Goal: Task Accomplishment & Management: Use online tool/utility

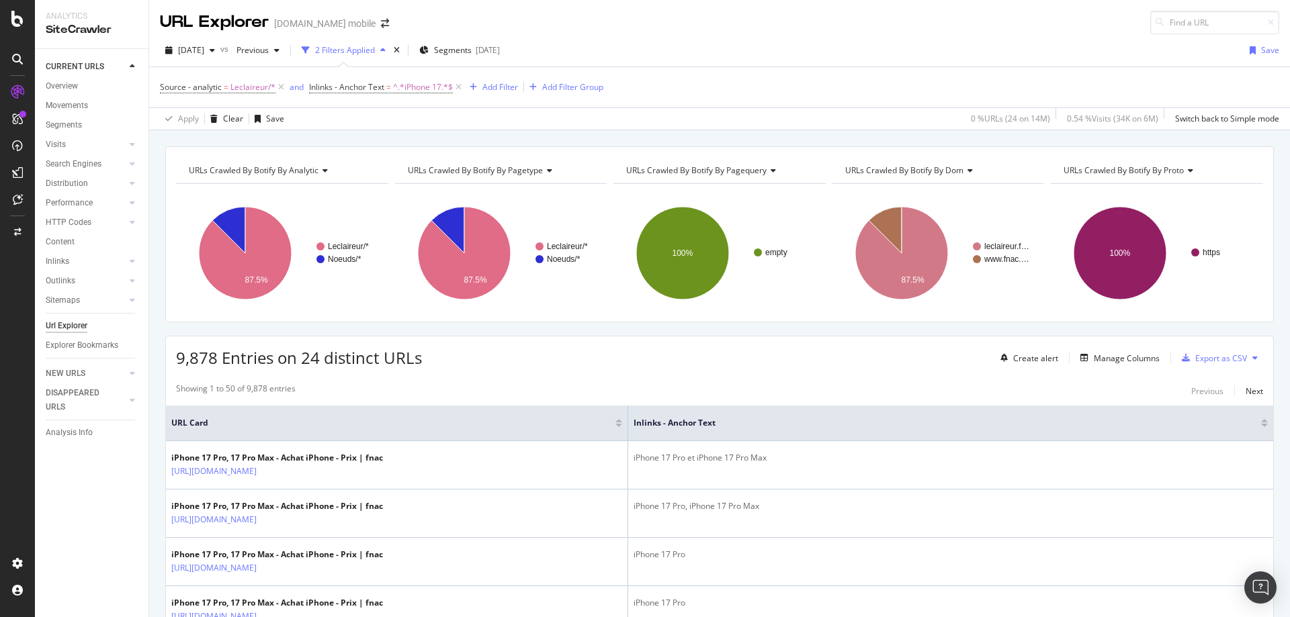
click at [494, 84] on div "Add Filter" at bounding box center [500, 86] width 36 height 11
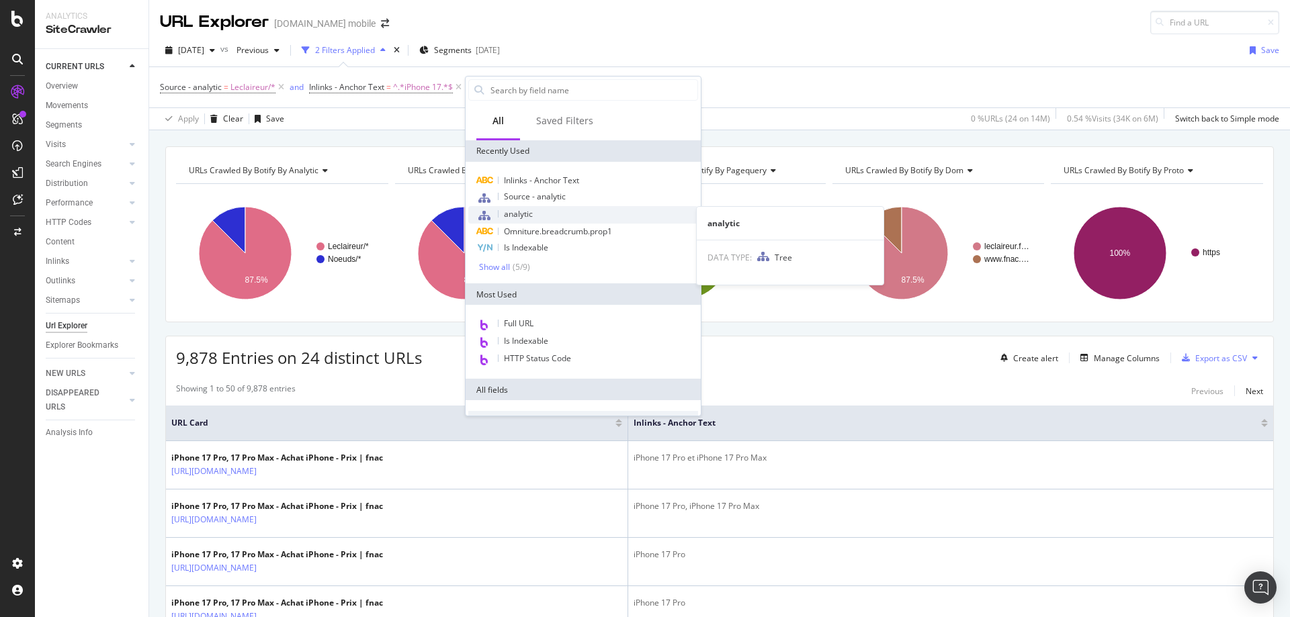
click at [533, 210] on div "analytic" at bounding box center [583, 214] width 230 height 17
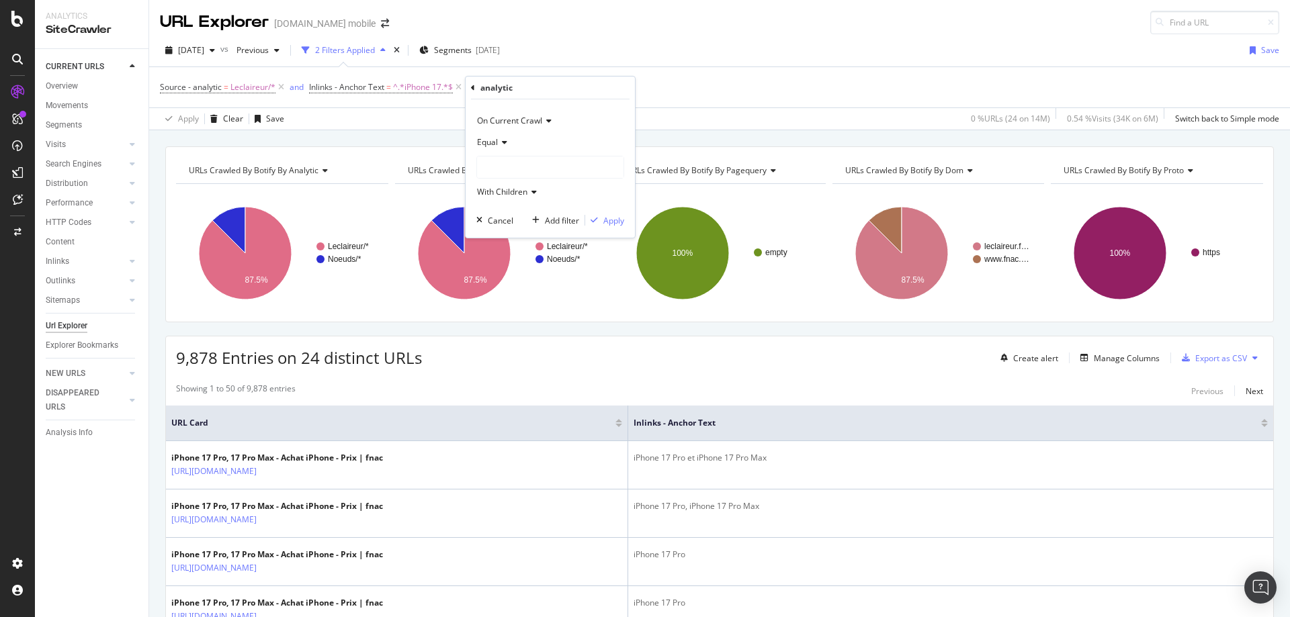
click at [504, 138] on icon at bounding box center [502, 142] width 9 height 8
click at [500, 187] on span "Not Equal" at bounding box center [501, 187] width 36 height 11
click at [531, 187] on div "With Children" at bounding box center [550, 191] width 148 height 21
click at [523, 171] on div at bounding box center [550, 166] width 146 height 21
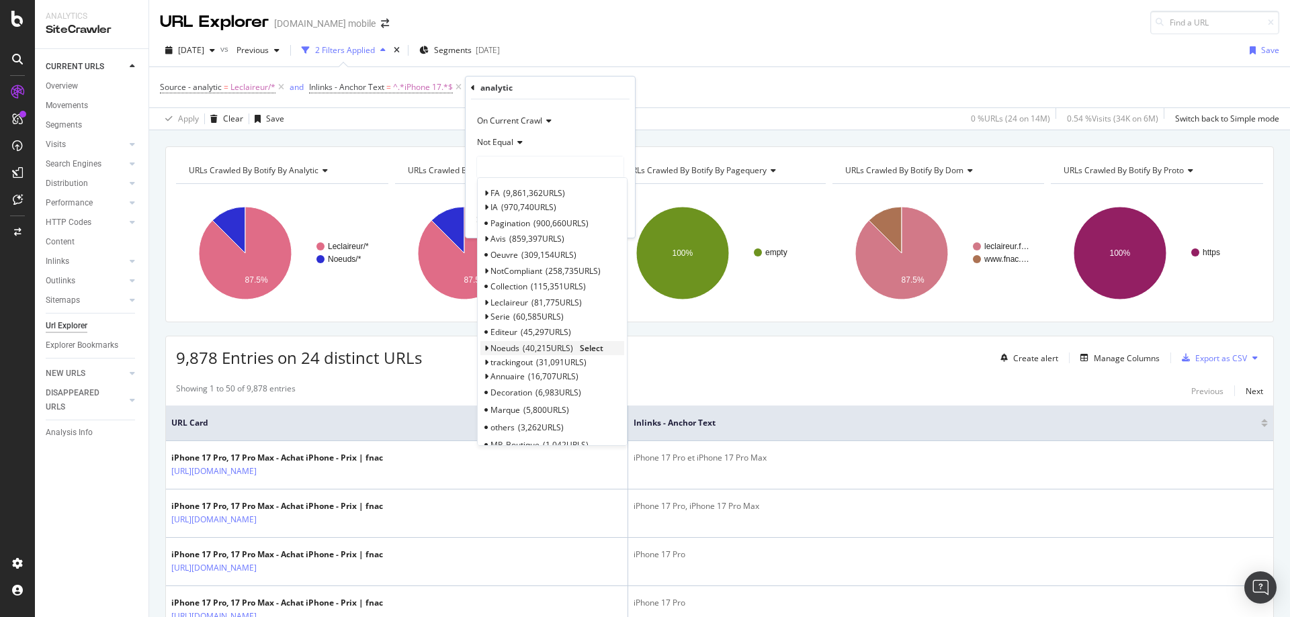
click at [584, 345] on span "Select" at bounding box center [592, 348] width 24 height 11
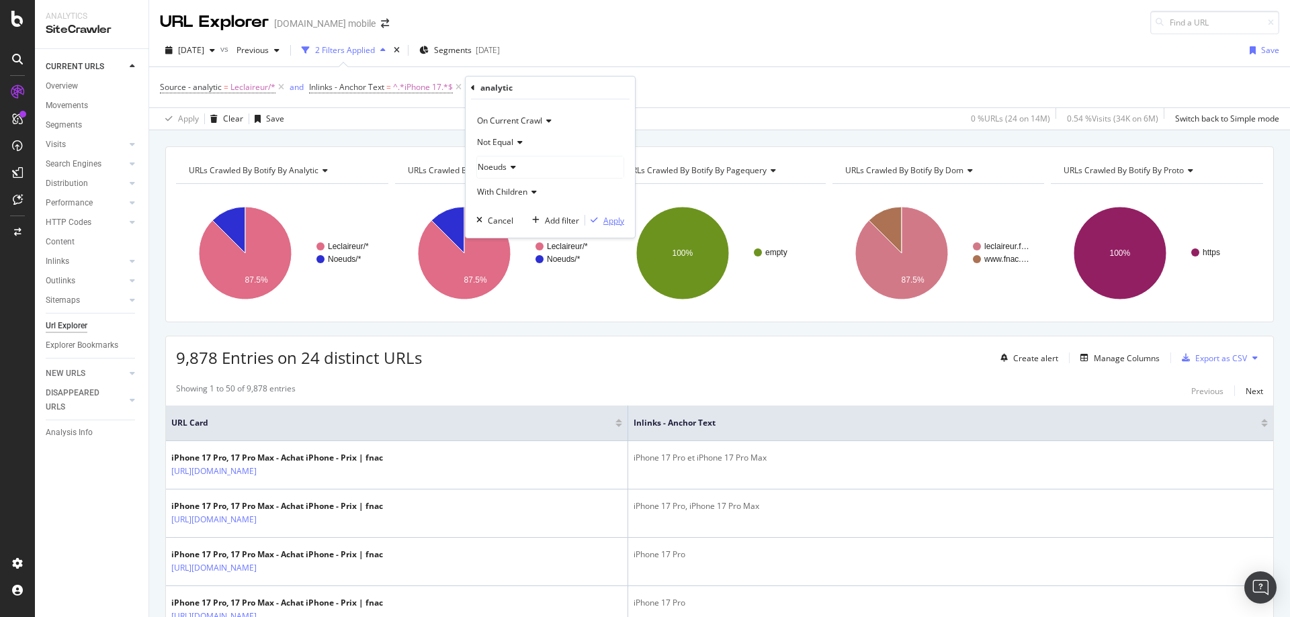
click at [608, 227] on button "Apply" at bounding box center [604, 220] width 39 height 13
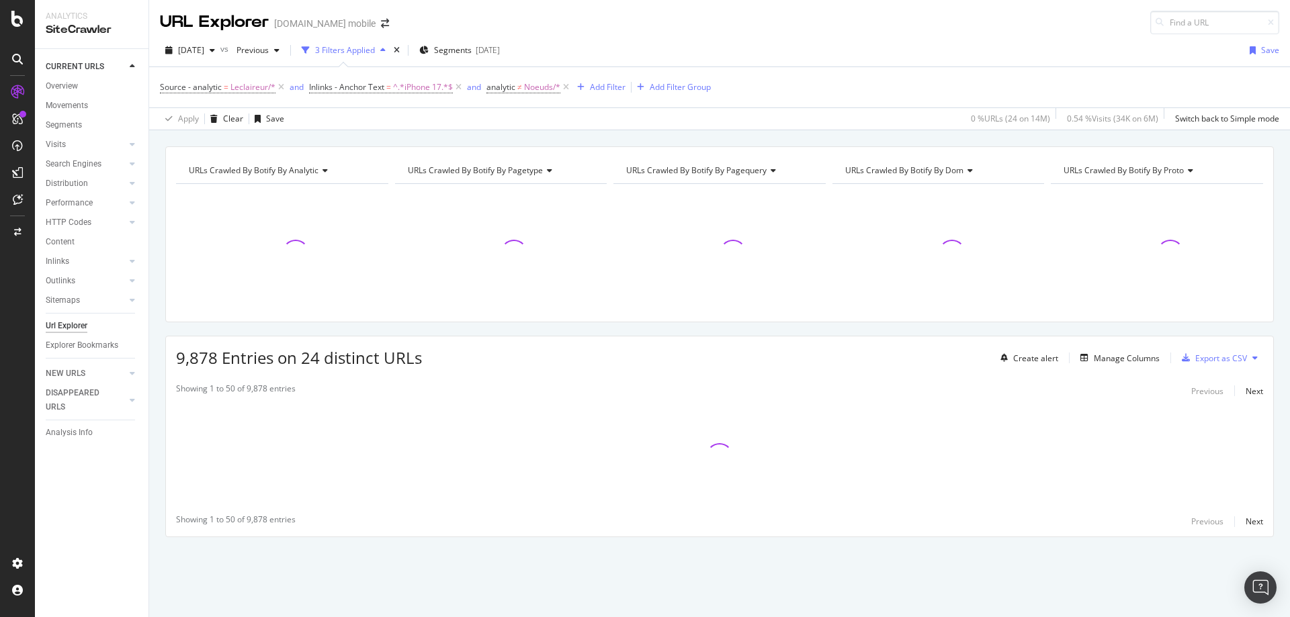
click at [152, 152] on div "URLs Crawled By Botify By analytic Chart (by Value) Table Expand Export as CSV …" at bounding box center [719, 365] width 1140 height 438
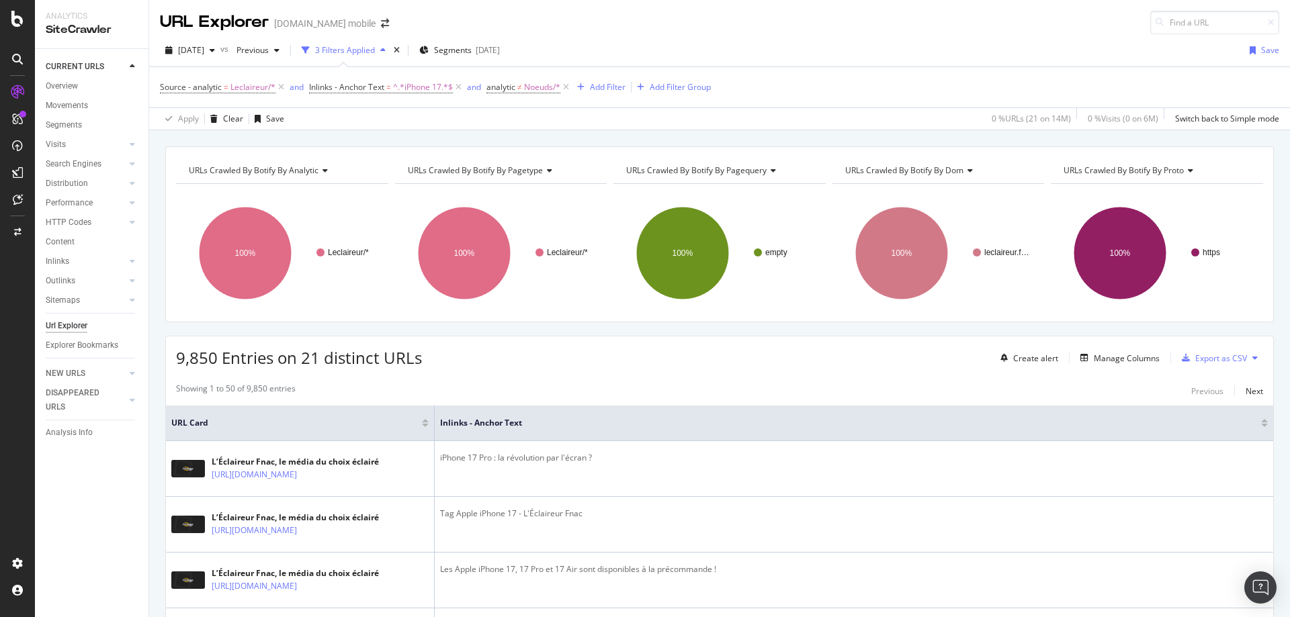
click at [386, 134] on div "URLs Crawled By Botify By analytic Chart (by Value) Table Expand Export as CSV …" at bounding box center [719, 146] width 1140 height 32
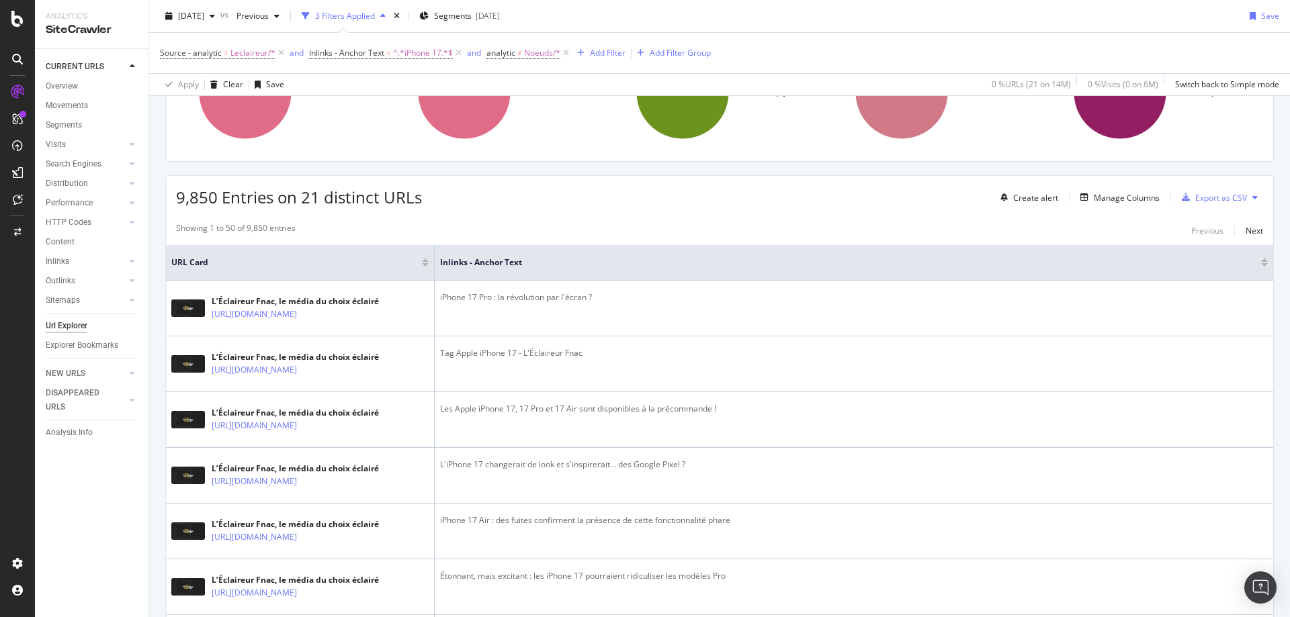
scroll to position [134, 0]
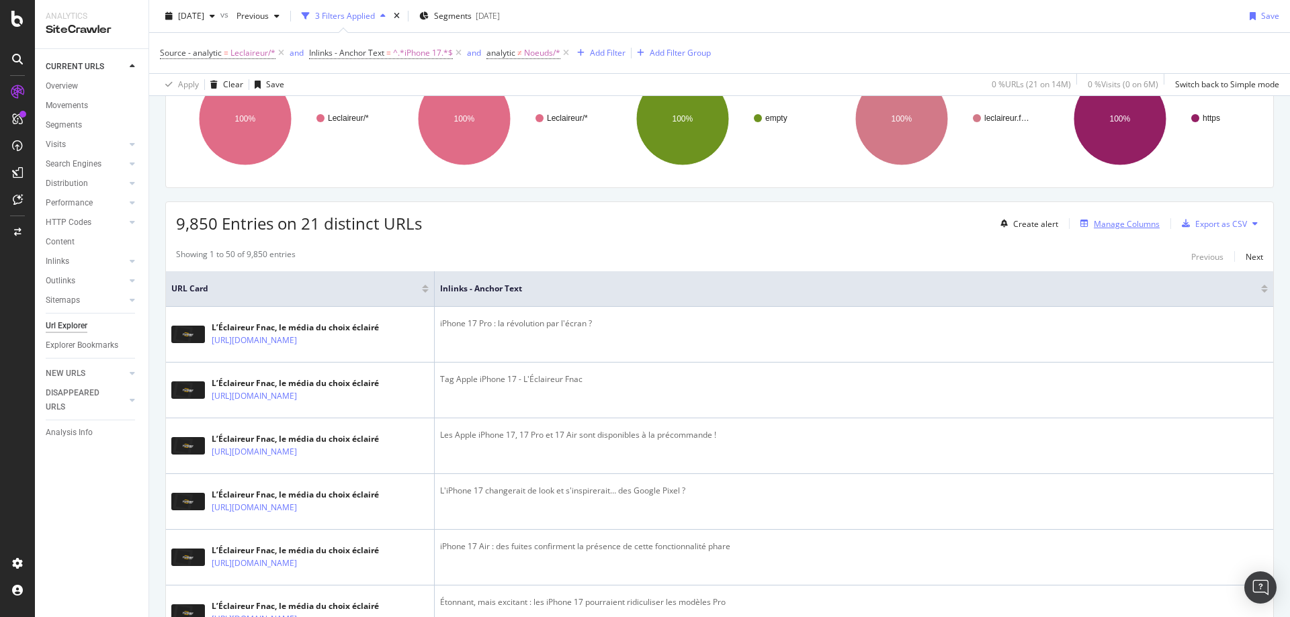
click at [1121, 216] on button "Manage Columns" at bounding box center [1117, 224] width 85 height 16
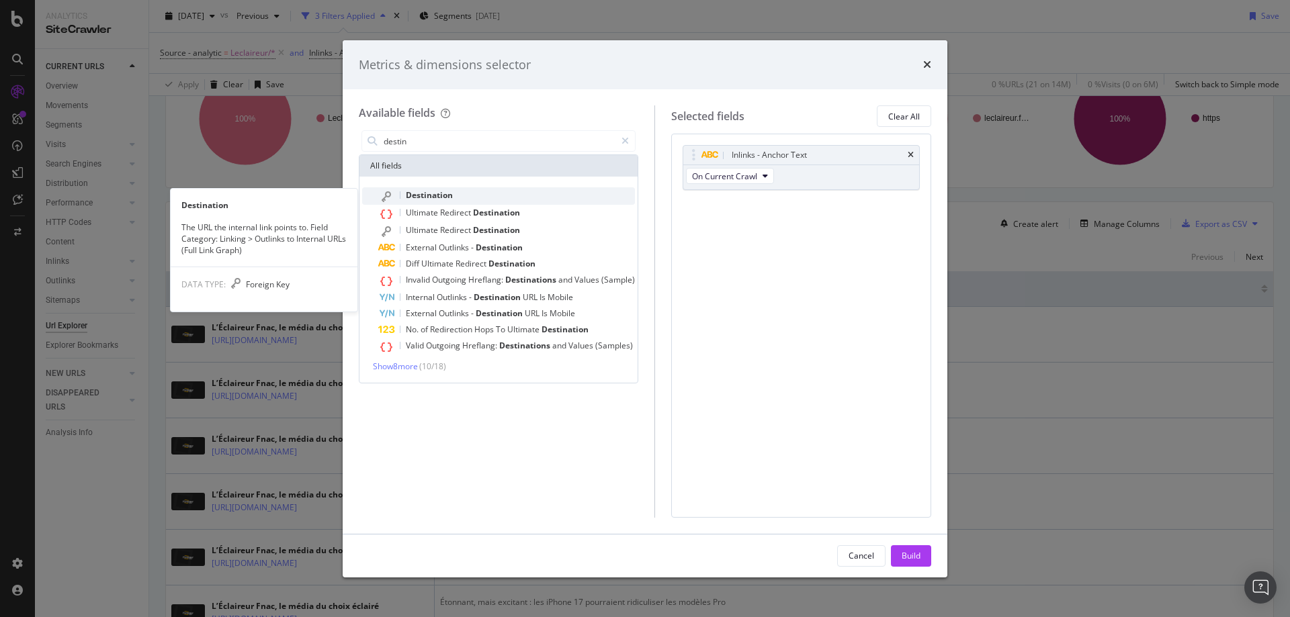
type input "destin"
click at [452, 197] on span "Destination" at bounding box center [429, 194] width 47 height 11
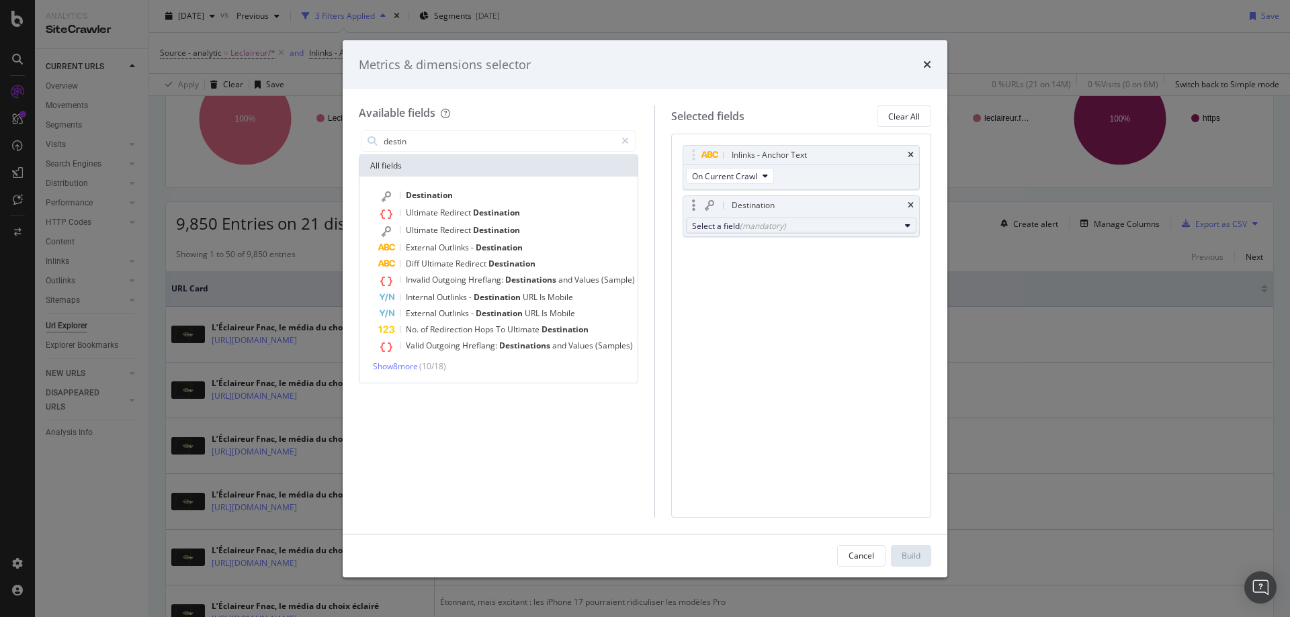
click at [737, 225] on div "Select a field (mandatory)" at bounding box center [796, 225] width 208 height 11
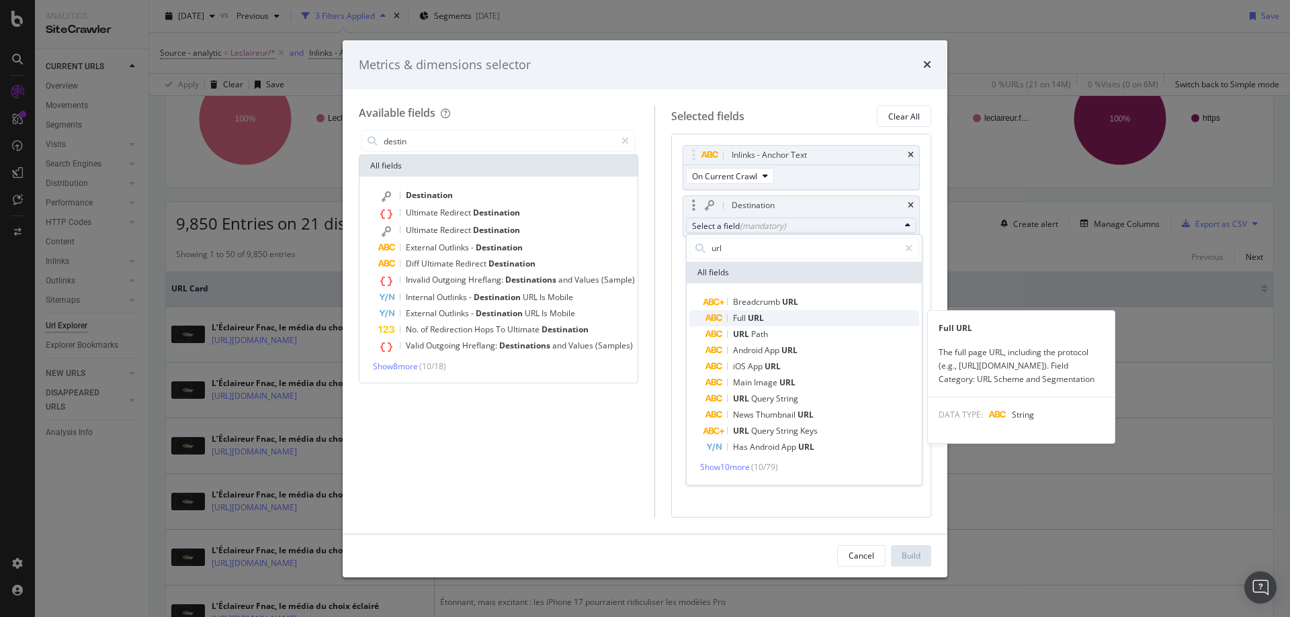
type input "url"
click at [739, 316] on span "Full" at bounding box center [740, 317] width 15 height 11
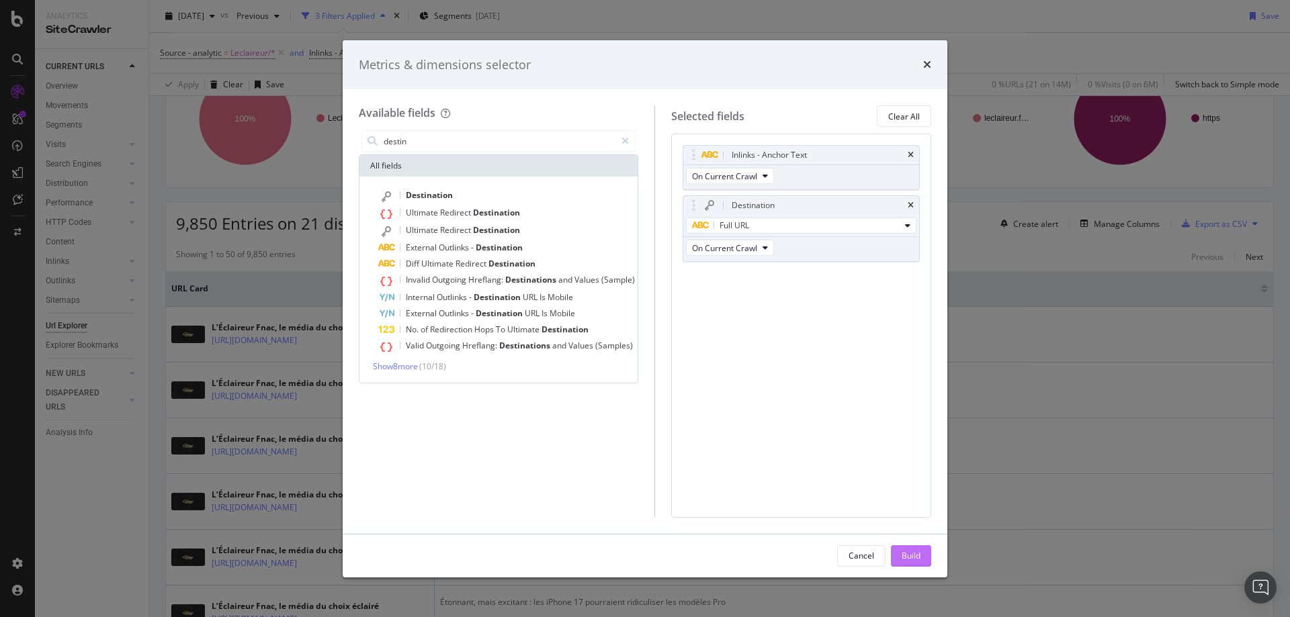
click at [897, 555] on button "Build" at bounding box center [911, 555] width 40 height 21
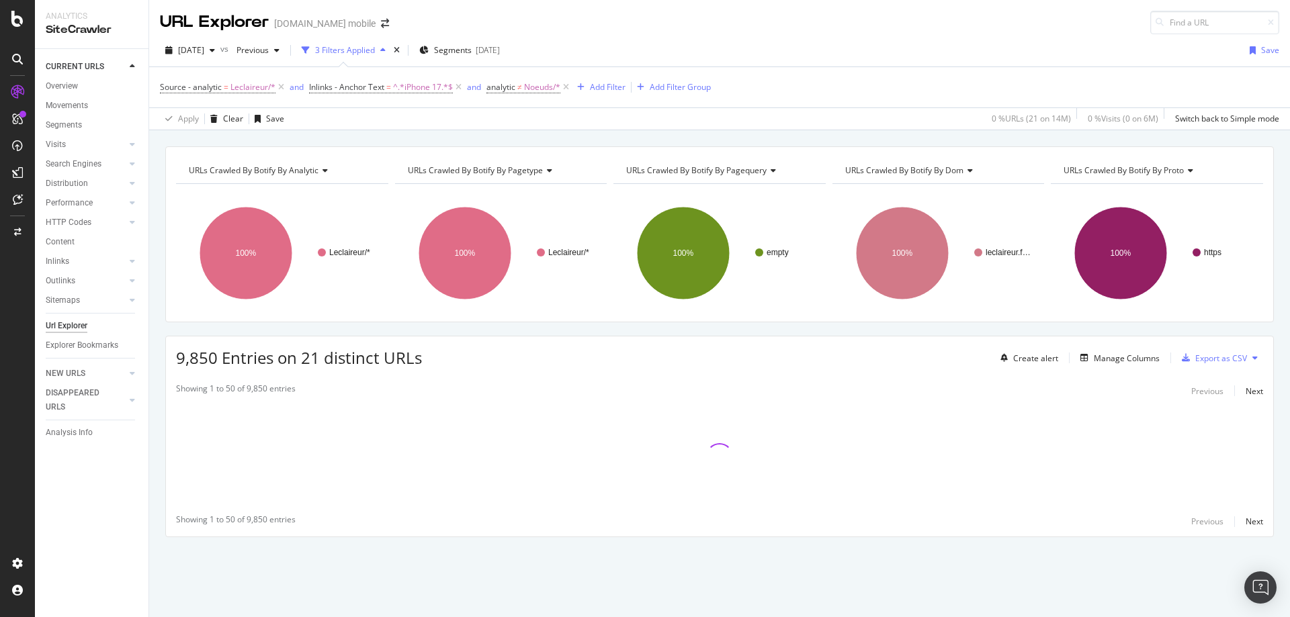
click at [158, 291] on div "URLs Crawled By Botify By analytic Chart (by Value) Table Expand Export as CSV …" at bounding box center [719, 365] width 1140 height 438
click at [1115, 360] on div "Manage Columns" at bounding box center [1126, 358] width 66 height 11
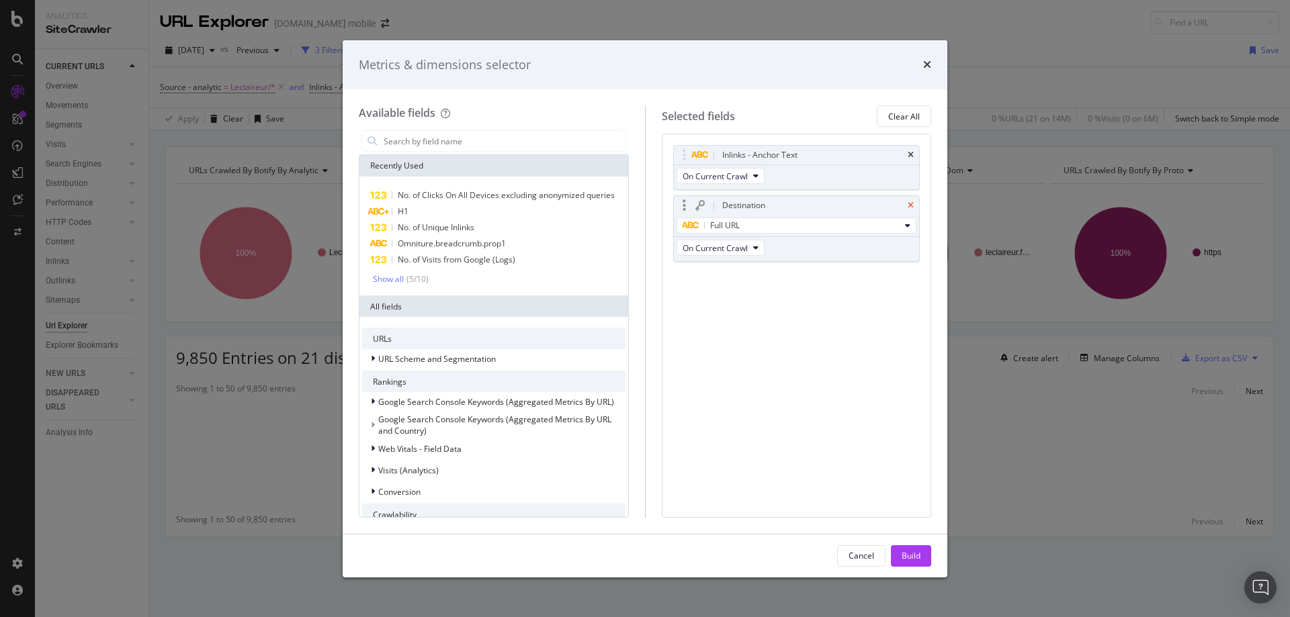
click at [909, 208] on icon "times" at bounding box center [910, 205] width 6 height 8
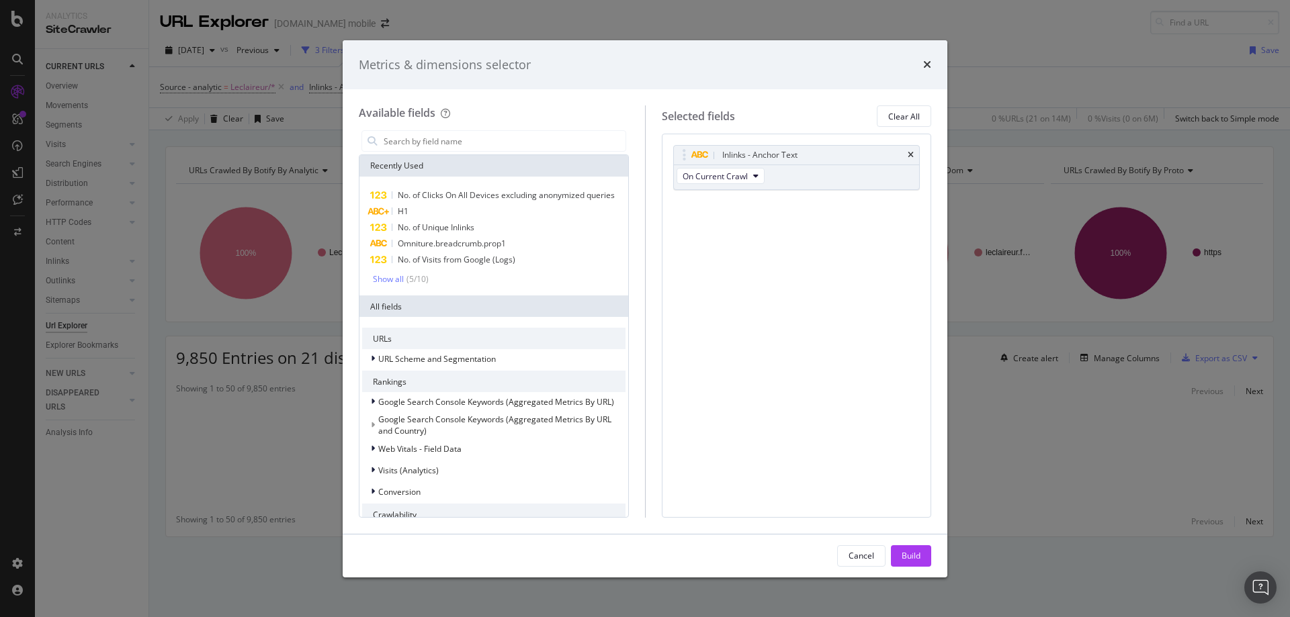
drag, startPoint x: 437, startPoint y: 166, endPoint x: 432, endPoint y: 156, distance: 10.8
click at [437, 166] on div "Recently Used" at bounding box center [493, 165] width 269 height 21
click at [432, 152] on div "modal" at bounding box center [494, 141] width 270 height 27
click at [429, 145] on input "modal" at bounding box center [503, 141] width 243 height 20
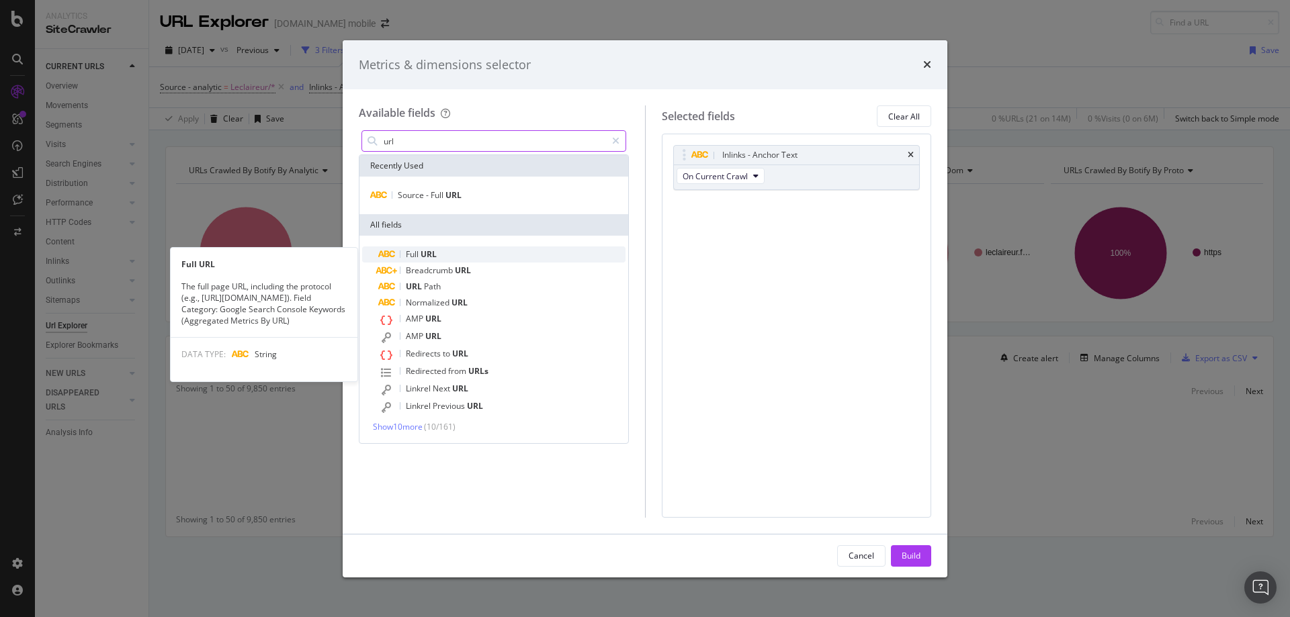
type input "url"
click at [430, 251] on span "URL" at bounding box center [428, 253] width 16 height 11
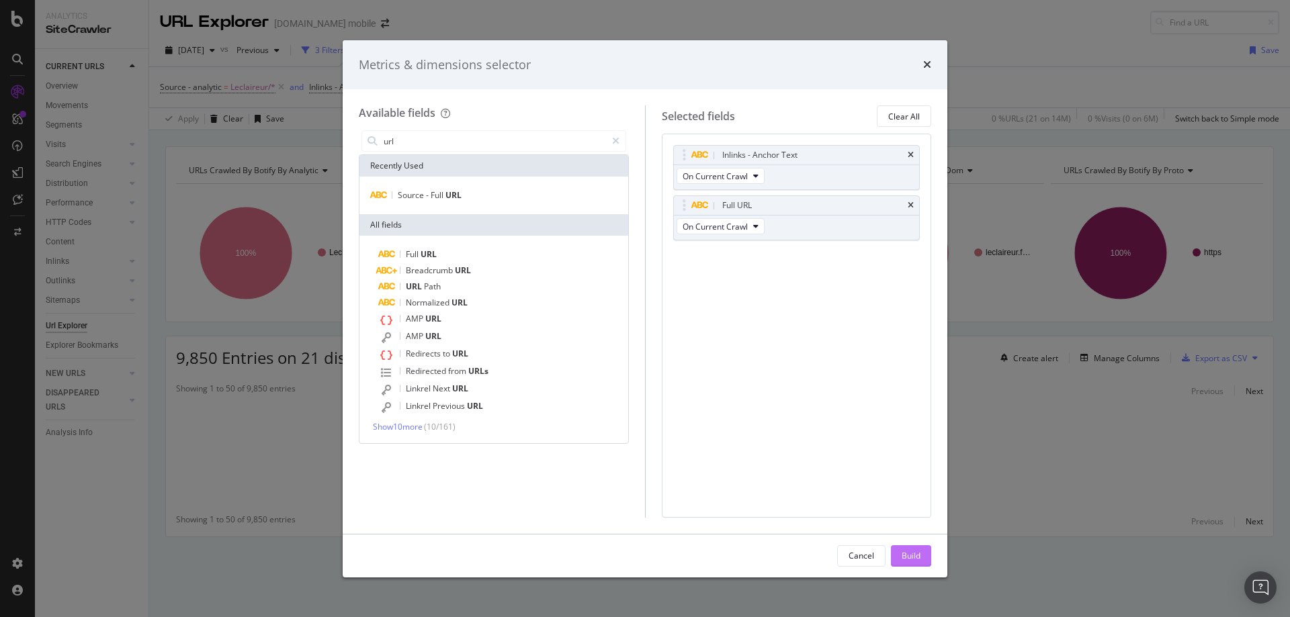
click at [911, 546] on div "Build" at bounding box center [910, 556] width 19 height 20
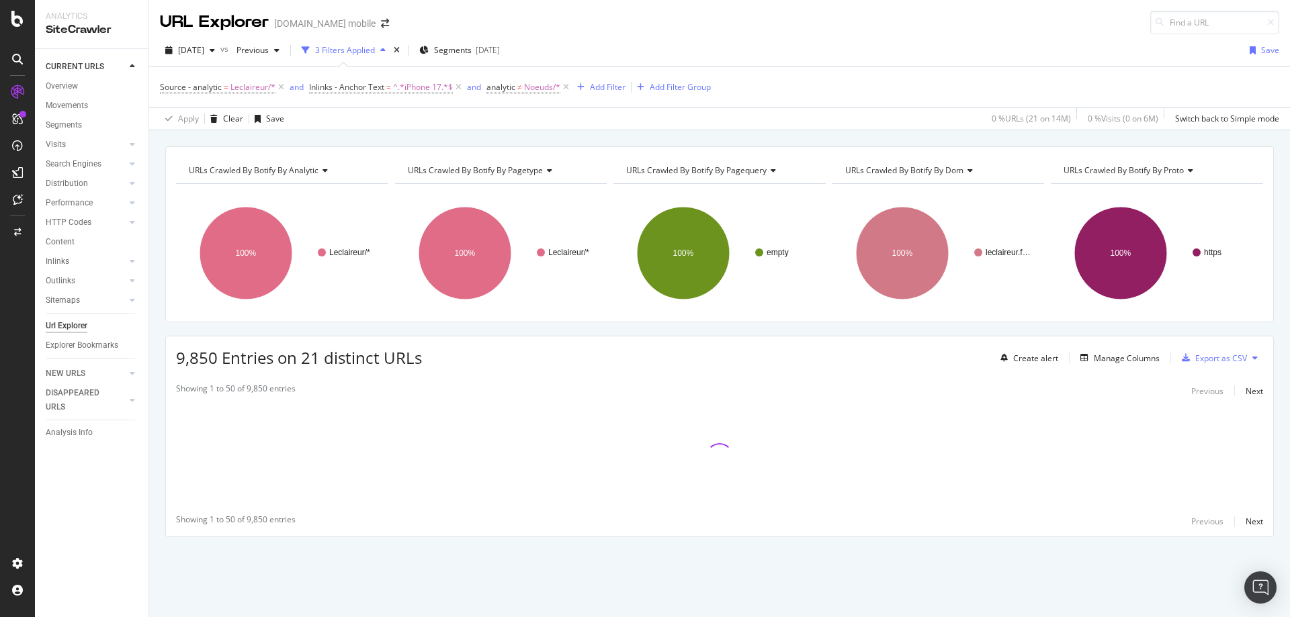
click at [155, 242] on div "URLs Crawled By Botify By analytic Chart (by Value) Table Expand Export as CSV …" at bounding box center [719, 365] width 1140 height 438
